Goal: Task Accomplishment & Management: Complete application form

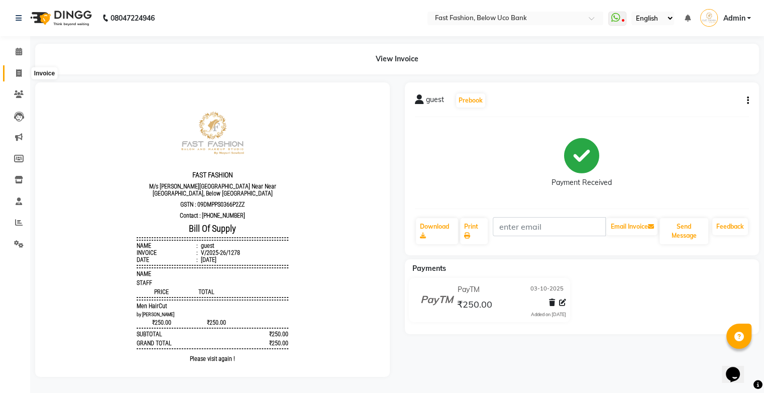
click at [18, 73] on icon at bounding box center [19, 73] width 6 height 8
select select "service"
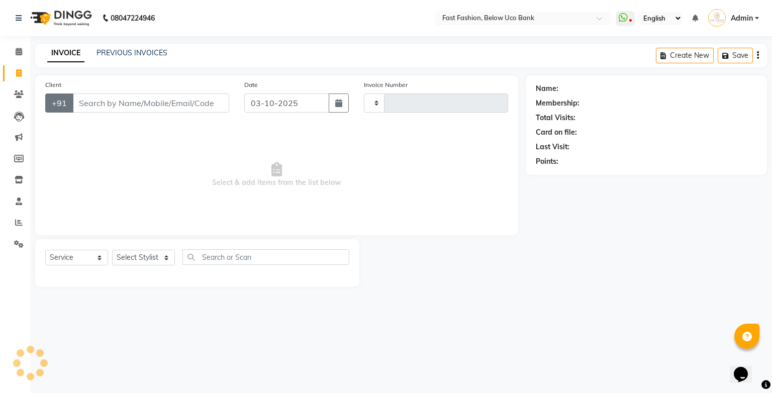
type input "1279"
select select "4228"
click at [103, 104] on input "Client" at bounding box center [150, 102] width 157 height 19
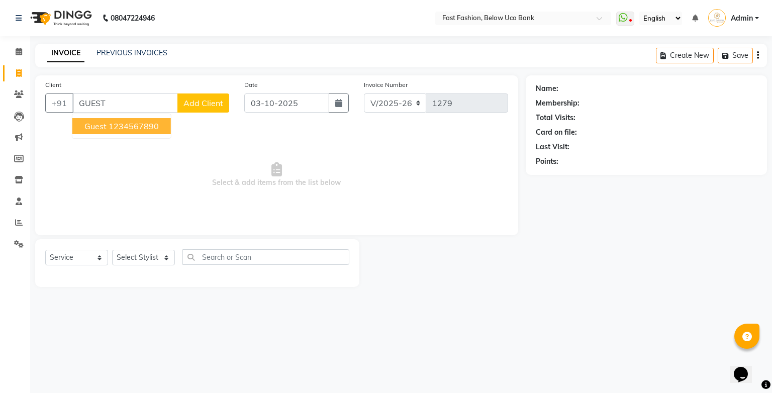
click at [104, 132] on button "guest 1234567890" at bounding box center [121, 126] width 99 height 16
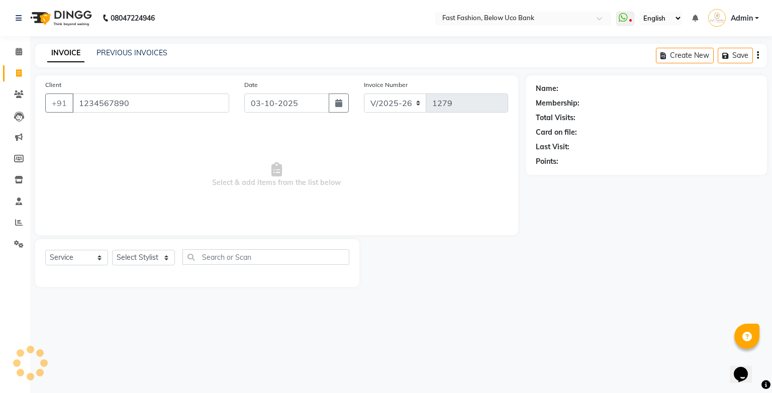
type input "1234567890"
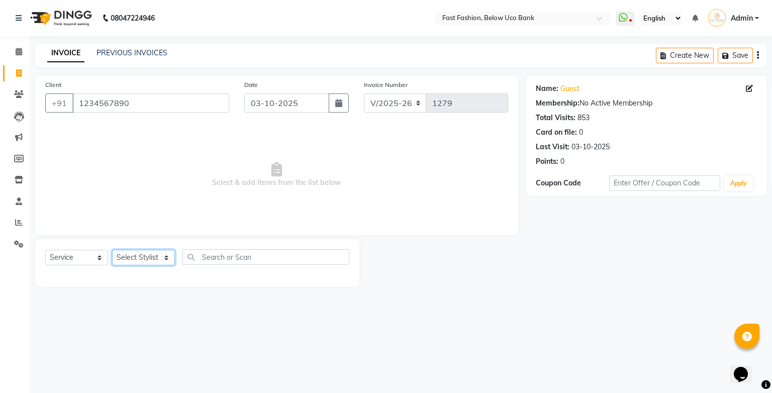
click at [160, 260] on select "Select Stylist ali anjali ashish golu mamta [PERSON_NAME] [PERSON_NAME] [PERSON…" at bounding box center [143, 258] width 63 height 16
click at [163, 259] on select "Select Stylist ali anjali ashish golu mamta [PERSON_NAME] [PERSON_NAME] [PERSON…" at bounding box center [143, 258] width 63 height 16
select select "22049"
click at [112, 250] on select "Select Stylist ali anjali ashish golu mamta [PERSON_NAME] [PERSON_NAME] [PERSON…" at bounding box center [143, 258] width 63 height 16
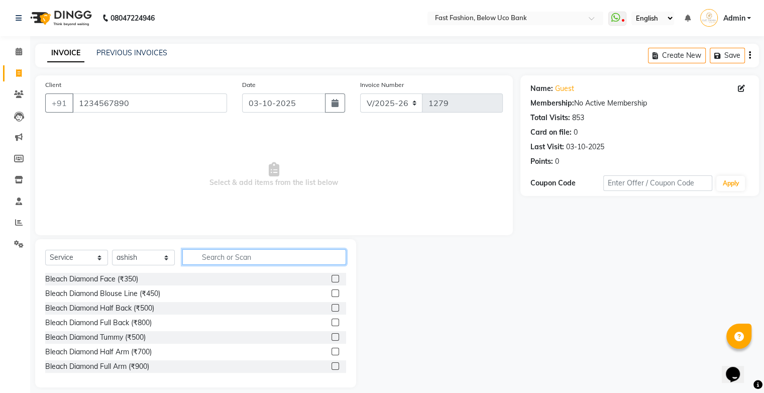
click at [215, 255] on input "text" at bounding box center [264, 257] width 164 height 16
type input "hair"
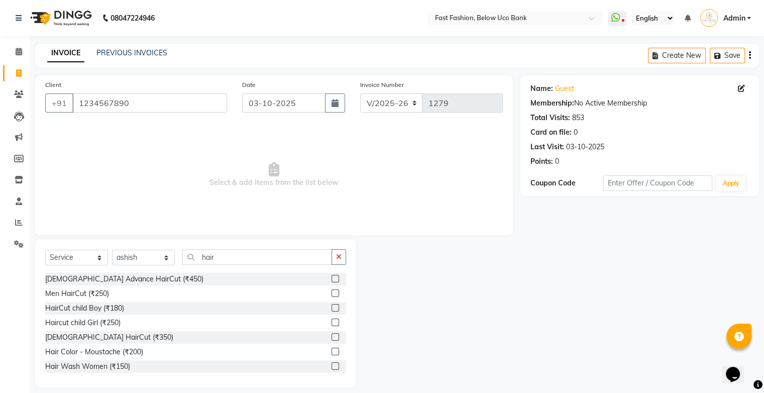
click at [332, 295] on label at bounding box center [336, 294] width 8 height 8
click at [332, 295] on input "checkbox" at bounding box center [335, 294] width 7 height 7
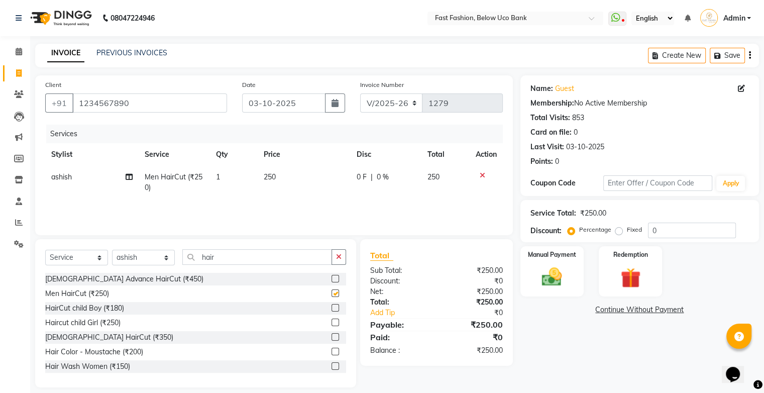
checkbox input "false"
click at [292, 262] on input "hair" at bounding box center [257, 257] width 150 height 16
type input "h"
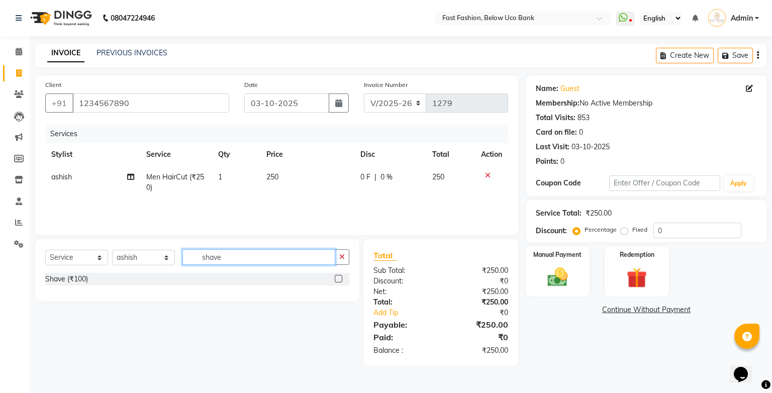
type input "shave"
click at [339, 280] on label at bounding box center [339, 279] width 8 height 8
click at [339, 280] on input "checkbox" at bounding box center [338, 279] width 7 height 7
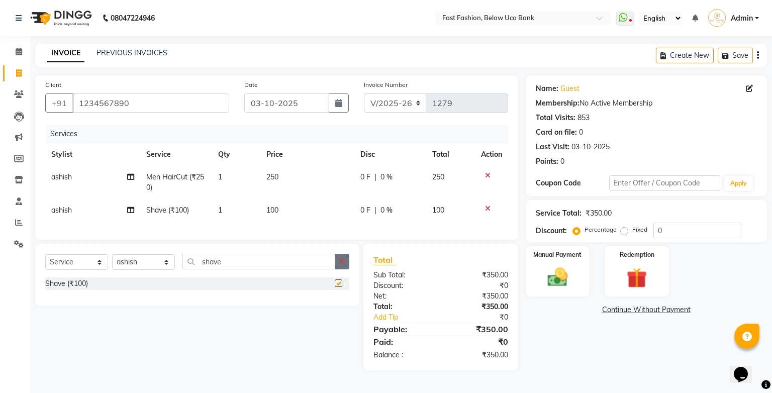
checkbox input "false"
click at [555, 269] on img at bounding box center [557, 277] width 34 height 24
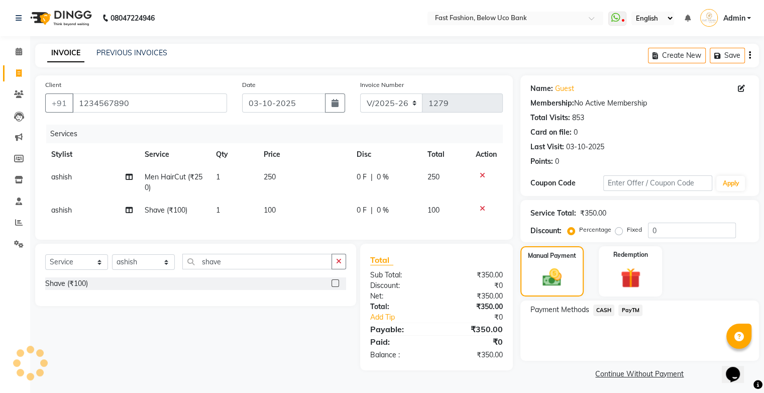
click at [632, 309] on span "PayTM" at bounding box center [631, 311] width 24 height 12
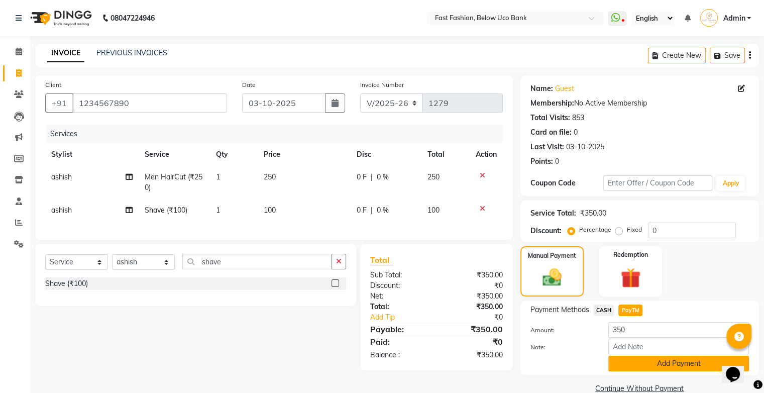
click at [649, 365] on button "Add Payment" at bounding box center [679, 364] width 141 height 16
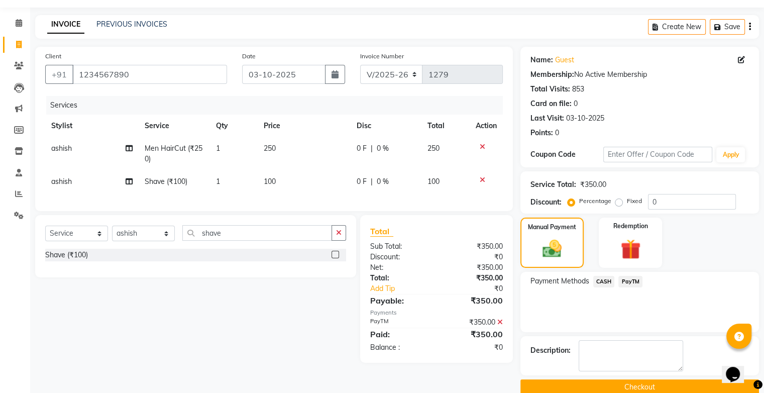
scroll to position [44, 0]
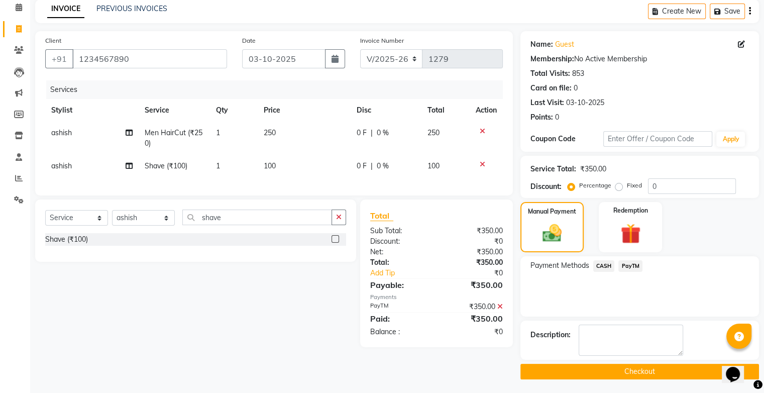
click at [631, 371] on button "Checkout" at bounding box center [640, 372] width 239 height 16
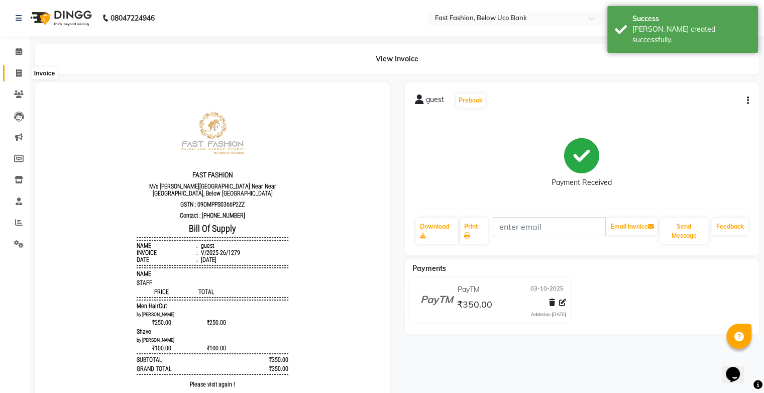
click at [18, 72] on icon at bounding box center [19, 73] width 6 height 8
select select "service"
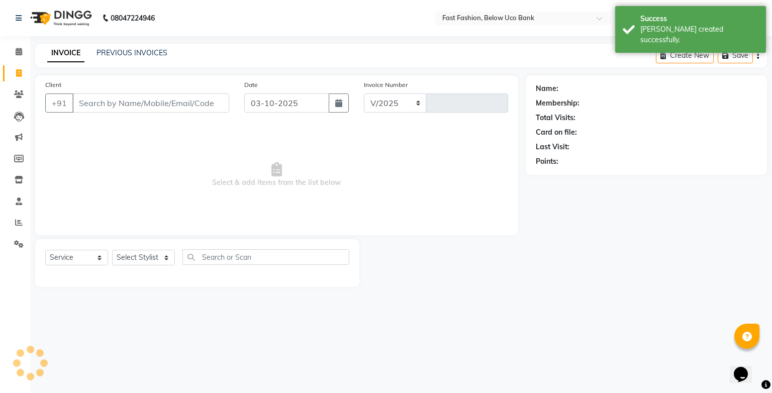
select select "4228"
type input "1280"
click at [141, 102] on input "Client" at bounding box center [150, 102] width 157 height 19
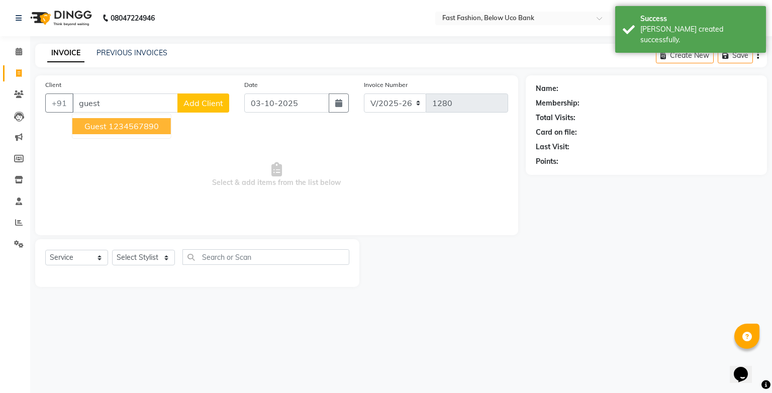
click at [143, 131] on button "guest 1234567890" at bounding box center [121, 126] width 99 height 16
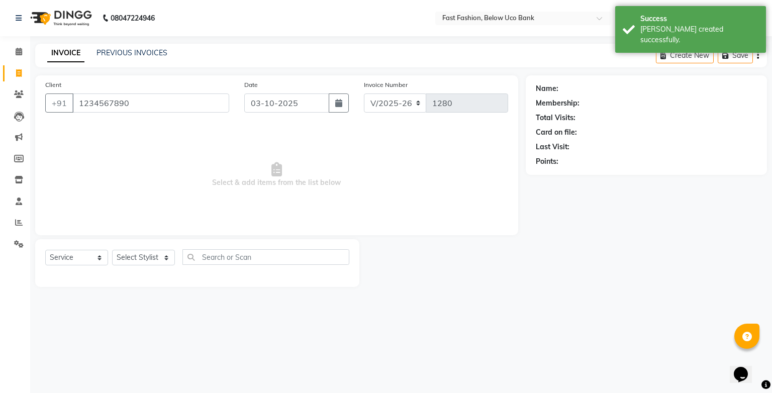
type input "1234567890"
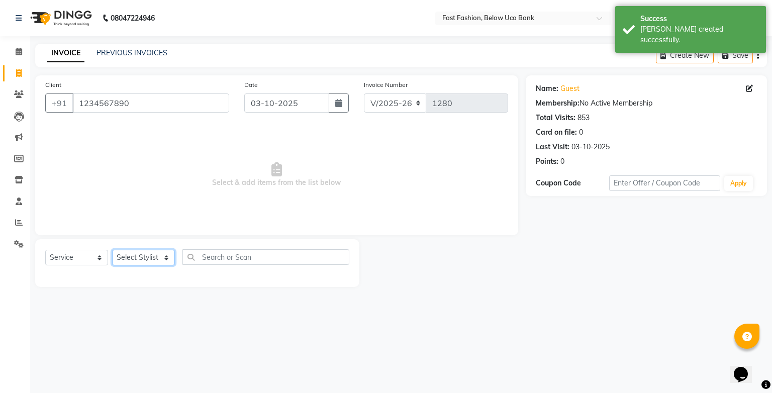
drag, startPoint x: 164, startPoint y: 261, endPoint x: 160, endPoint y: 252, distance: 9.7
click at [164, 261] on select "Select Stylist ali anjali ashish golu mamta [PERSON_NAME] [PERSON_NAME] [PERSON…" at bounding box center [143, 258] width 63 height 16
select select "22047"
click at [112, 250] on select "Select Stylist ali anjali ashish golu mamta [PERSON_NAME] [PERSON_NAME] [PERSON…" at bounding box center [143, 258] width 63 height 16
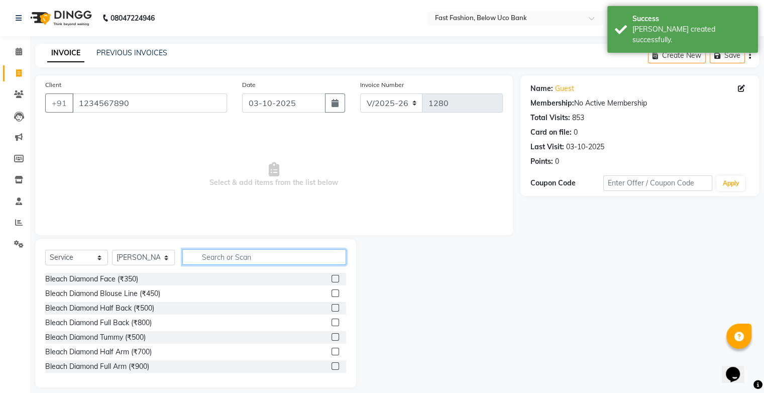
click at [248, 258] on input "text" at bounding box center [264, 257] width 164 height 16
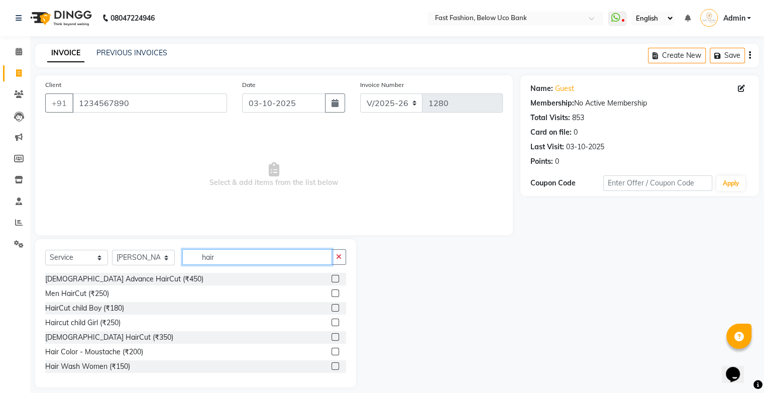
type input "hair"
click at [332, 339] on label at bounding box center [336, 337] width 8 height 8
click at [332, 339] on input "checkbox" at bounding box center [335, 337] width 7 height 7
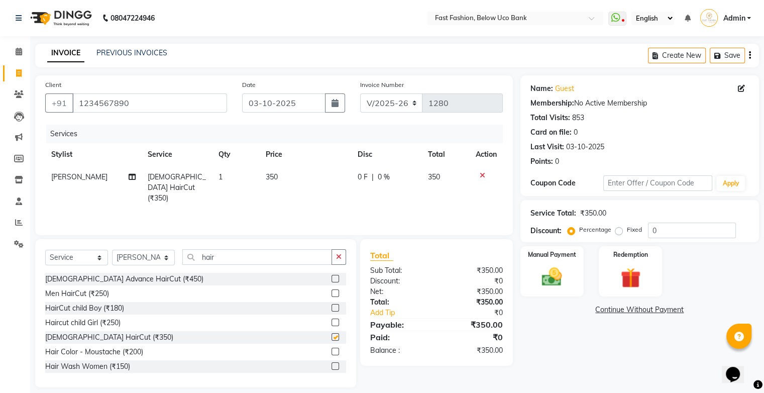
checkbox input "false"
click at [553, 266] on img at bounding box center [552, 277] width 34 height 24
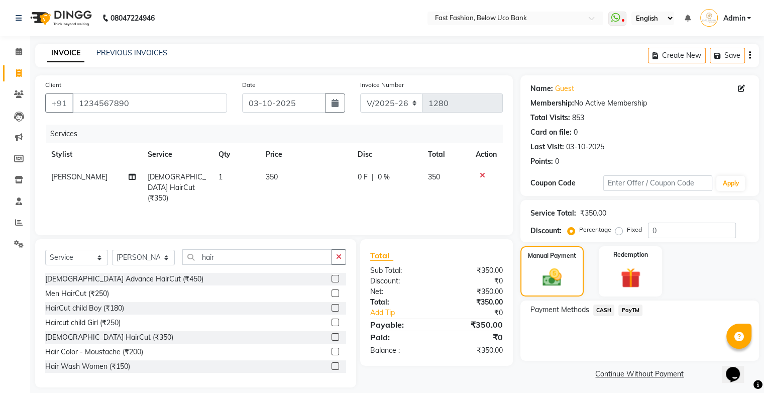
click at [607, 309] on span "CASH" at bounding box center [605, 311] width 22 height 12
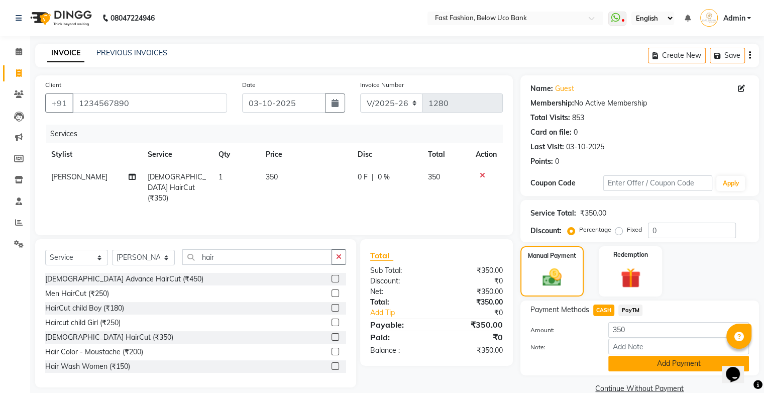
click at [623, 361] on button "Add Payment" at bounding box center [679, 364] width 141 height 16
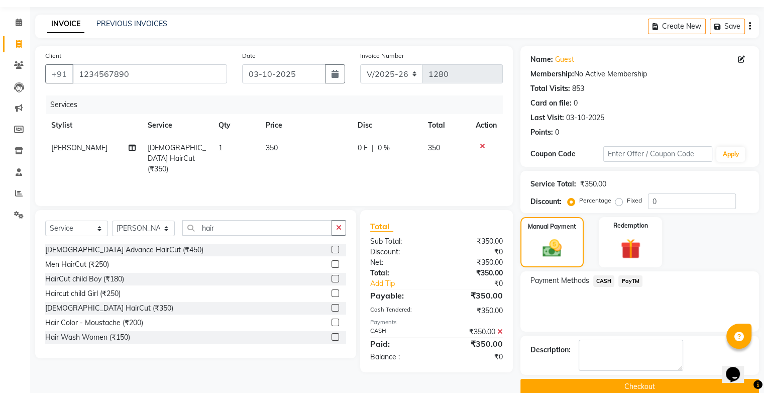
scroll to position [44, 0]
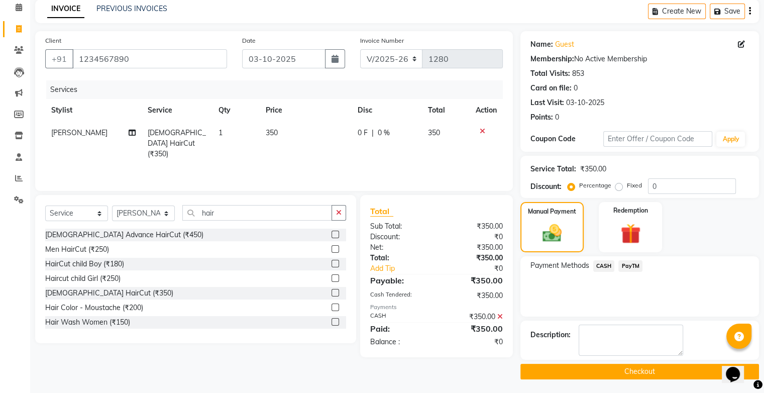
click at [618, 371] on button "Checkout" at bounding box center [640, 372] width 239 height 16
